Goal: Task Accomplishment & Management: Manage account settings

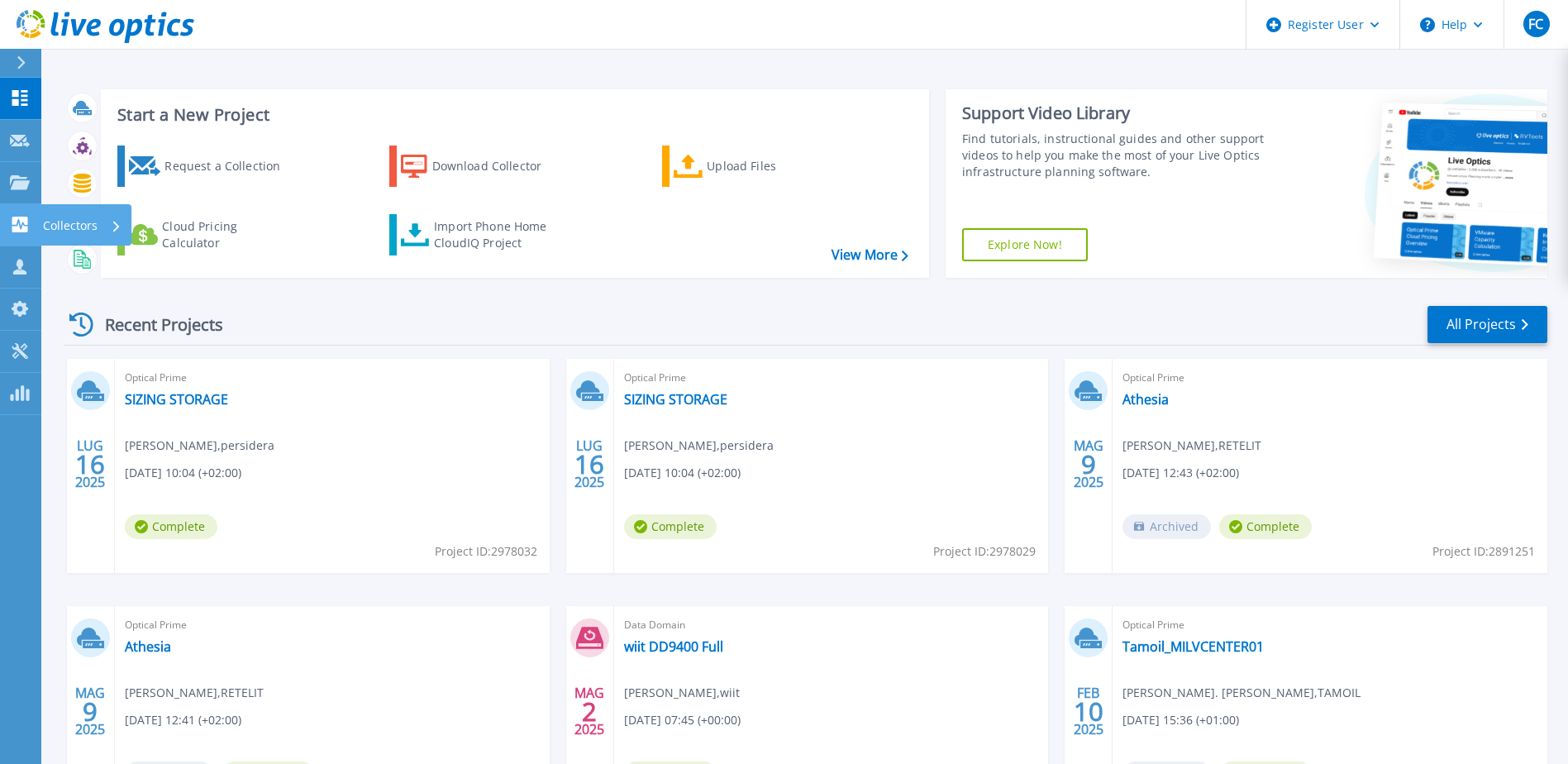
click at [14, 228] on icon at bounding box center [20, 224] width 15 height 15
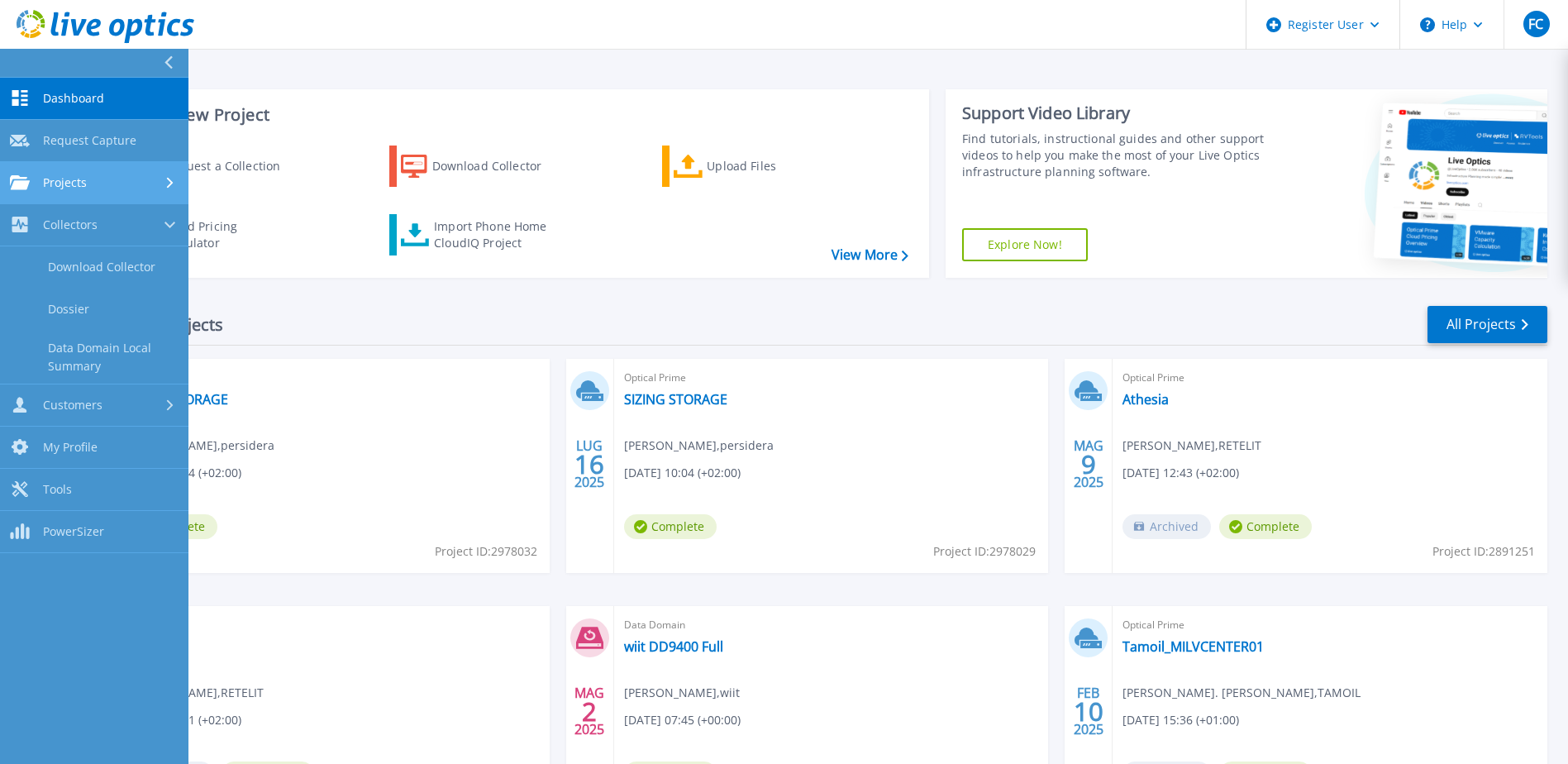
click at [50, 179] on span "Projects" at bounding box center [65, 182] width 44 height 14
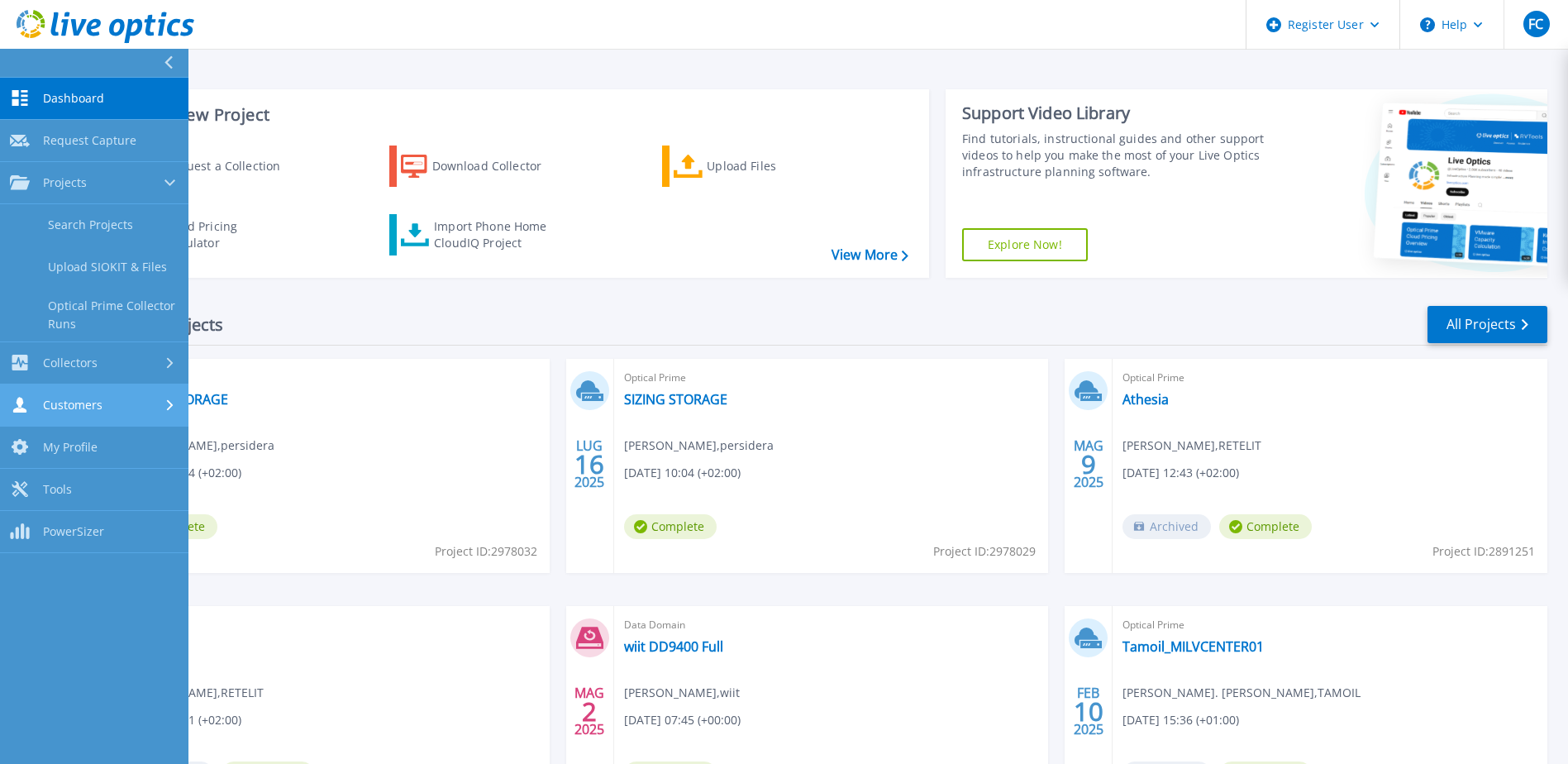
click at [78, 392] on link "Customers Customers" at bounding box center [94, 406] width 189 height 42
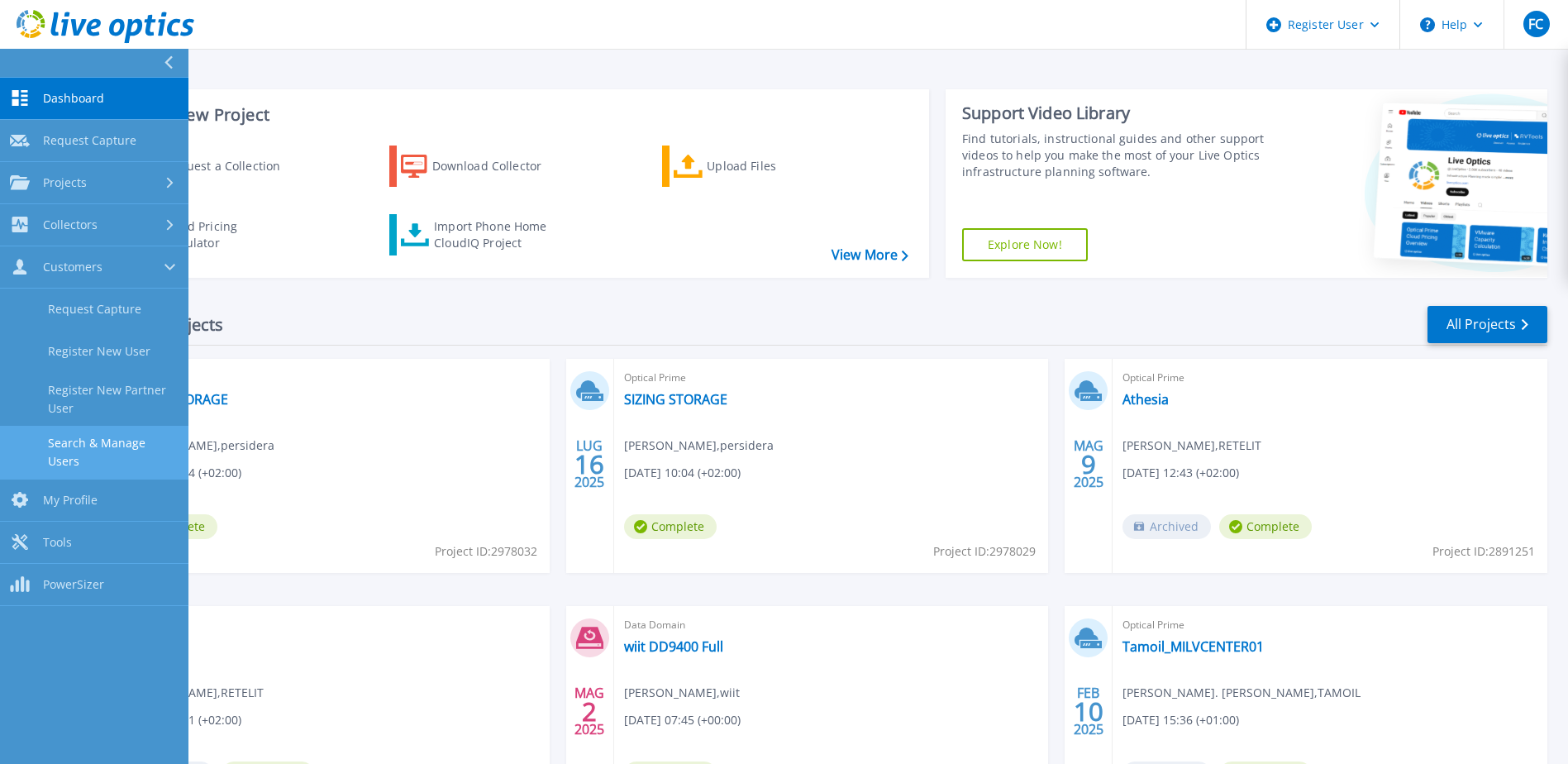
click at [103, 446] on link "Search & Manage Users" at bounding box center [94, 451] width 189 height 53
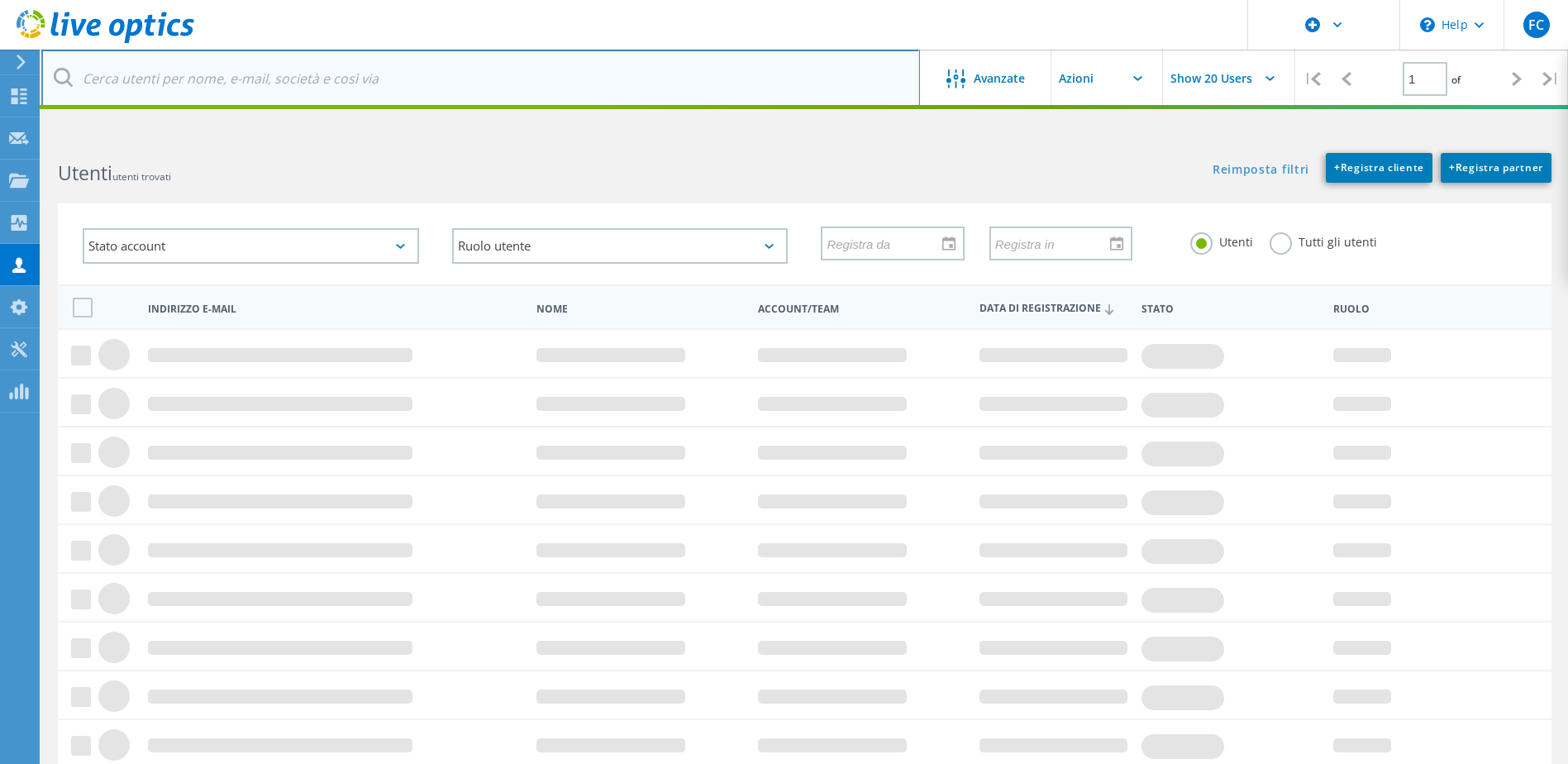
click at [308, 82] on input "text" at bounding box center [480, 79] width 878 height 58
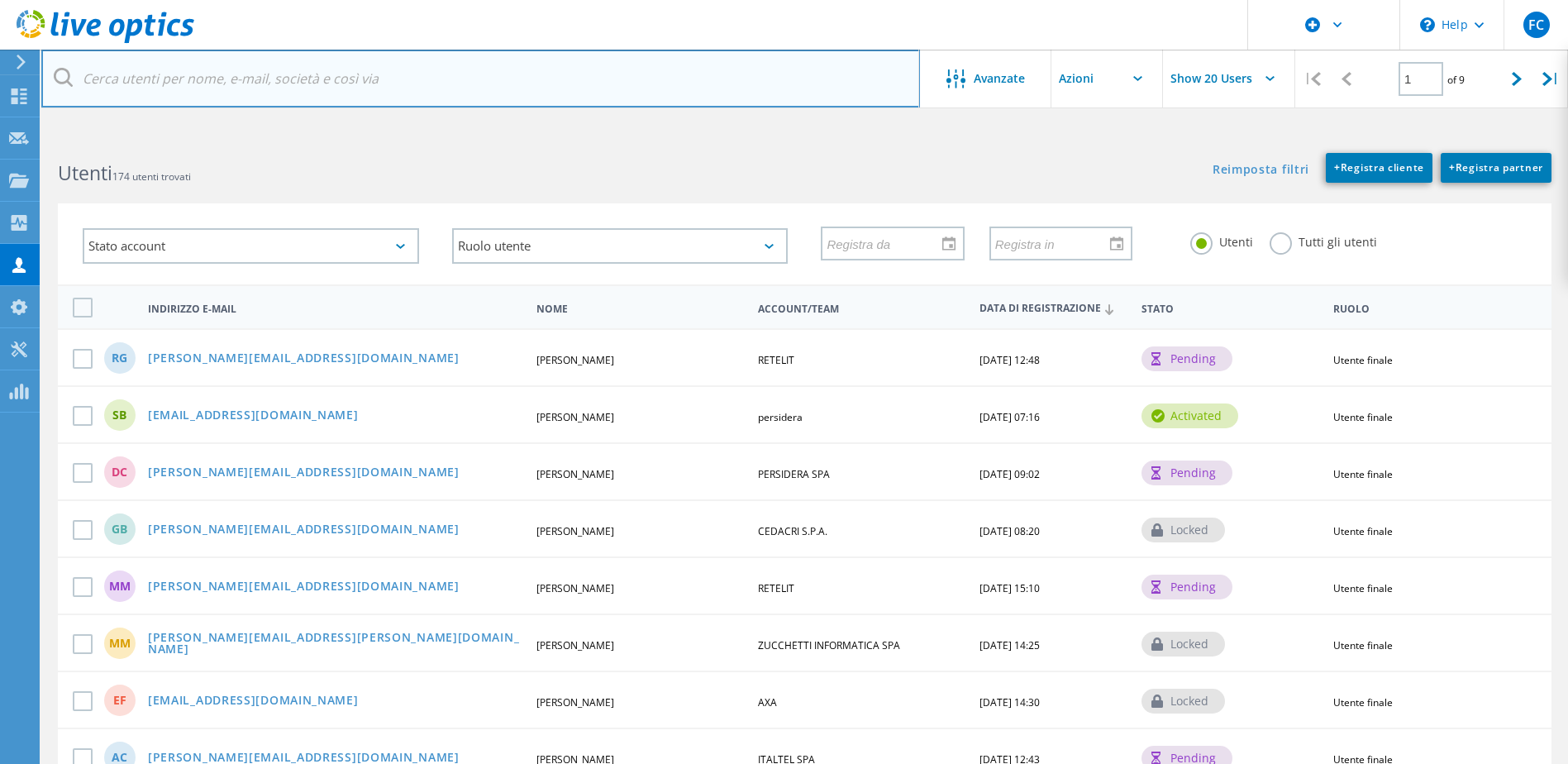
type input "almotta@tamoil.com"
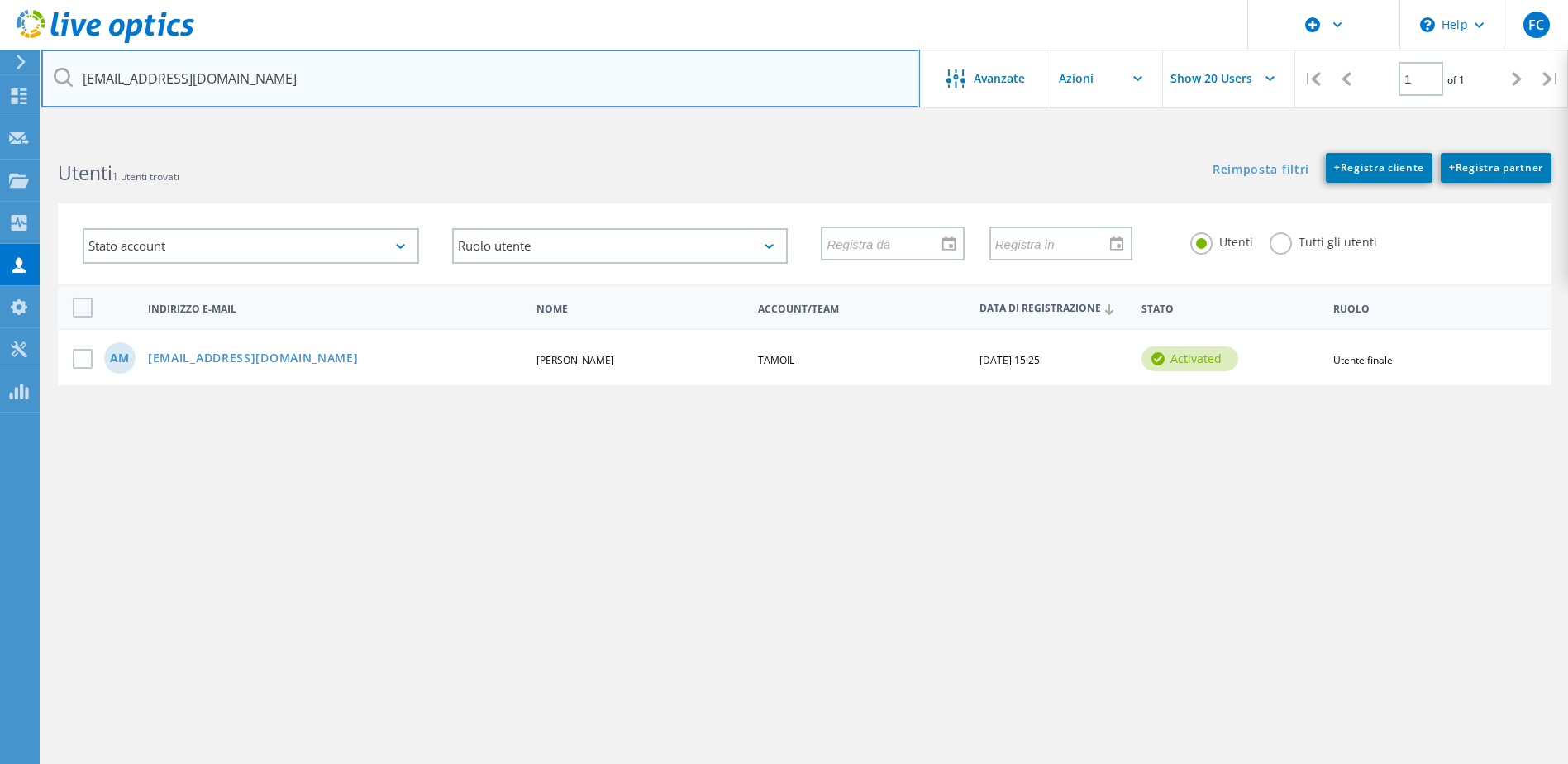
click at [642, 78] on input "almotta@tamoil.com" at bounding box center [480, 79] width 878 height 58
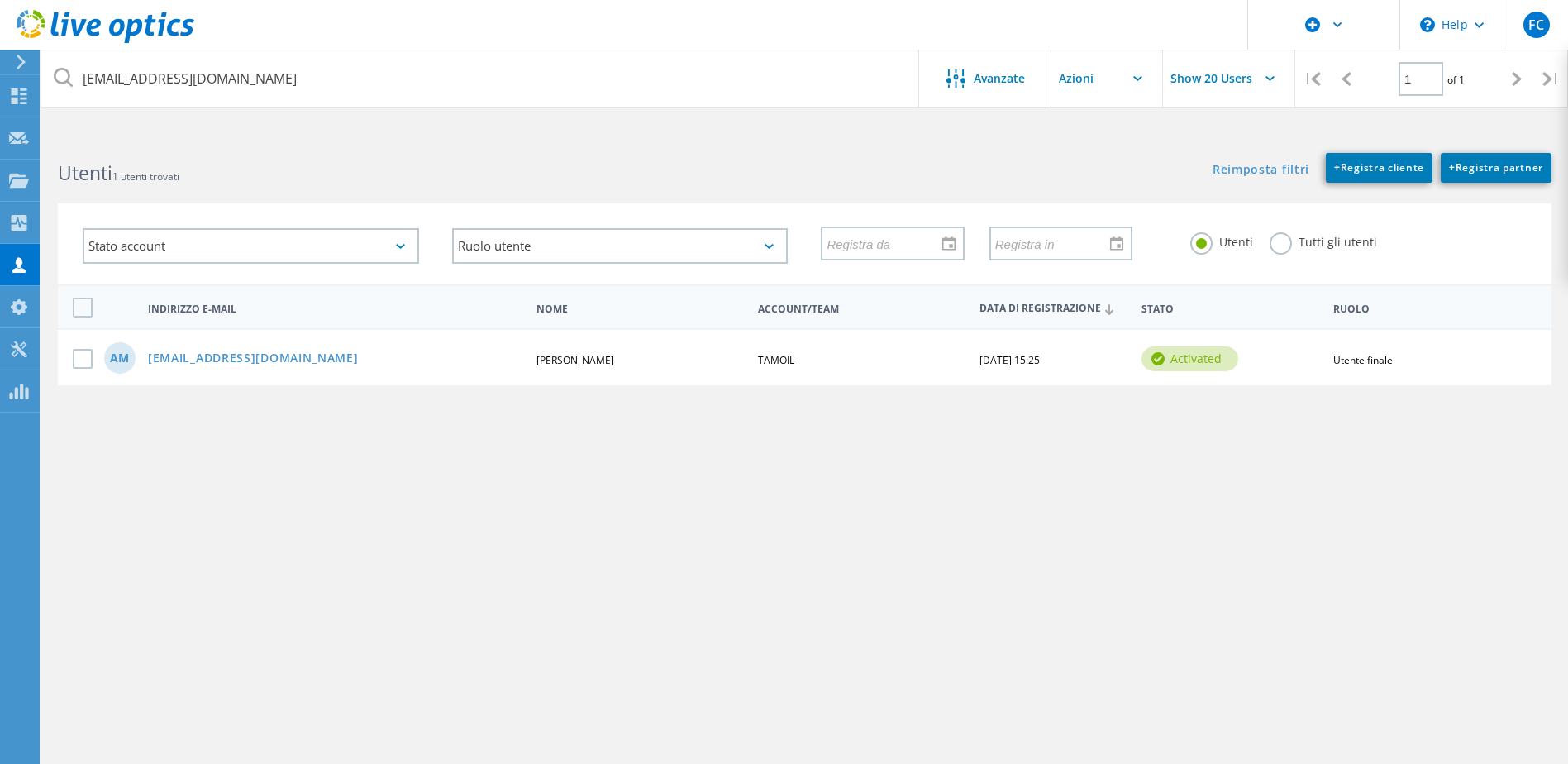
click at [64, 76] on icon at bounding box center [63, 77] width 19 height 19
click at [206, 358] on link "almotta@tamoil.com" at bounding box center [253, 359] width 211 height 14
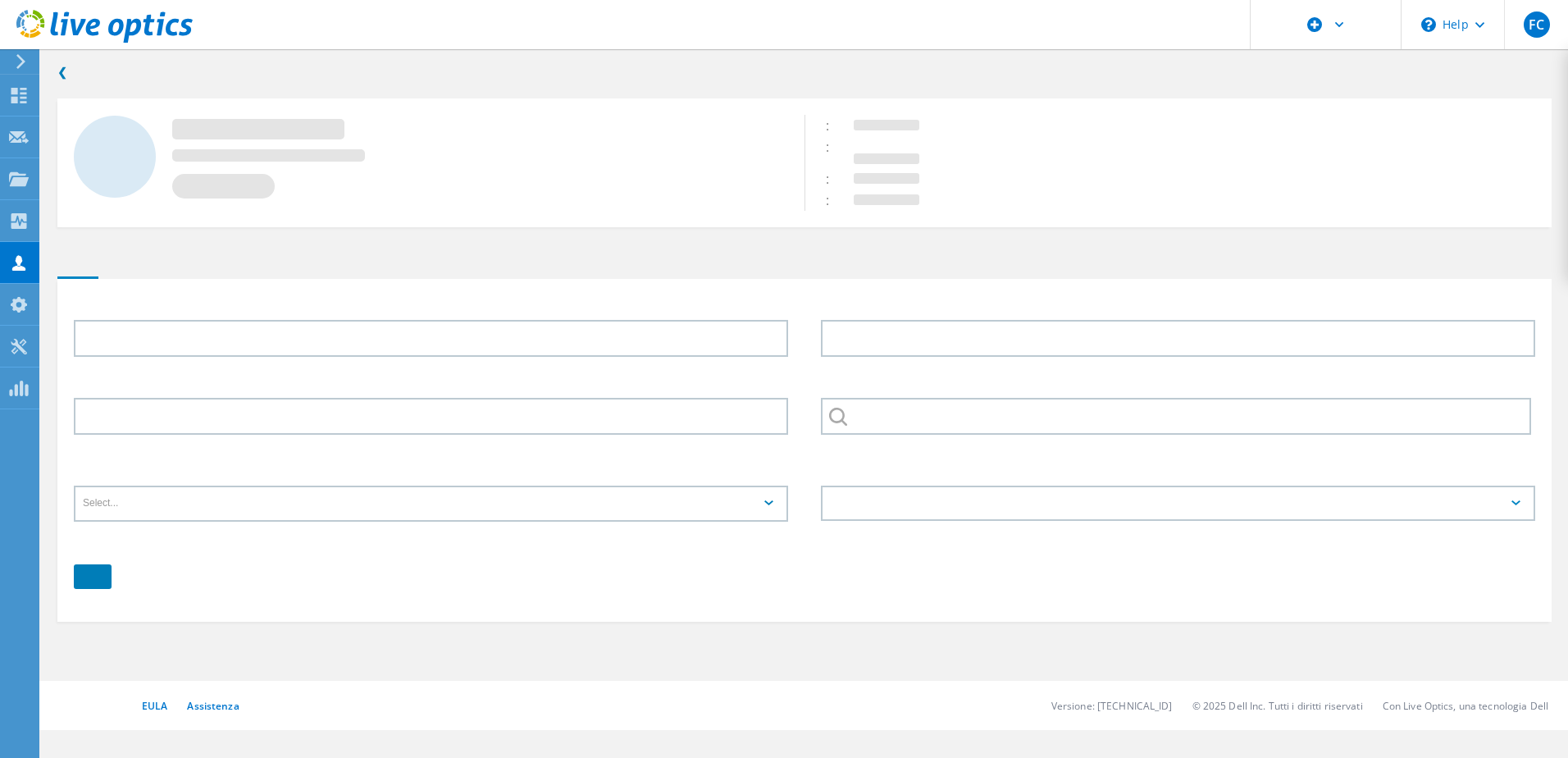
type input "Alessandro"
type input "Motta"
type input "TAMOIL"
type input "Italiano"
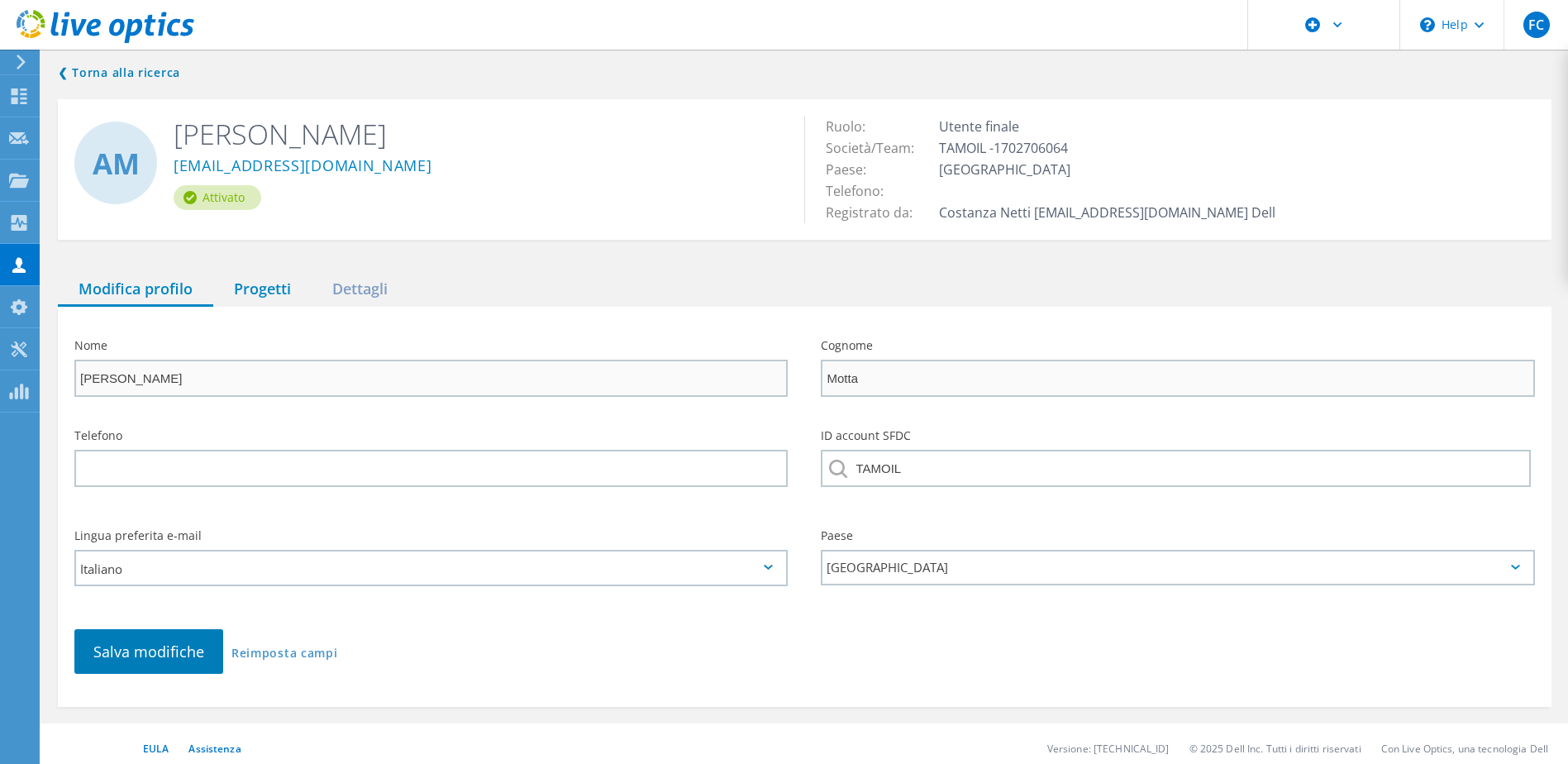
click at [269, 296] on div "Progetti" at bounding box center [263, 290] width 98 height 34
